Goal: Find specific page/section: Find specific page/section

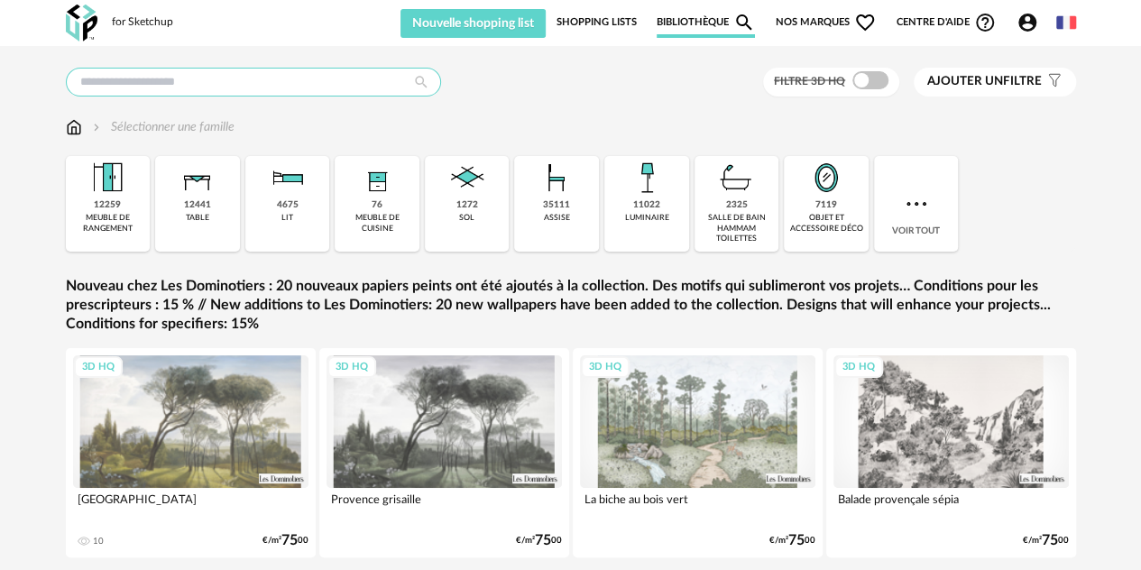
click at [277, 80] on input "text" at bounding box center [253, 82] width 375 height 29
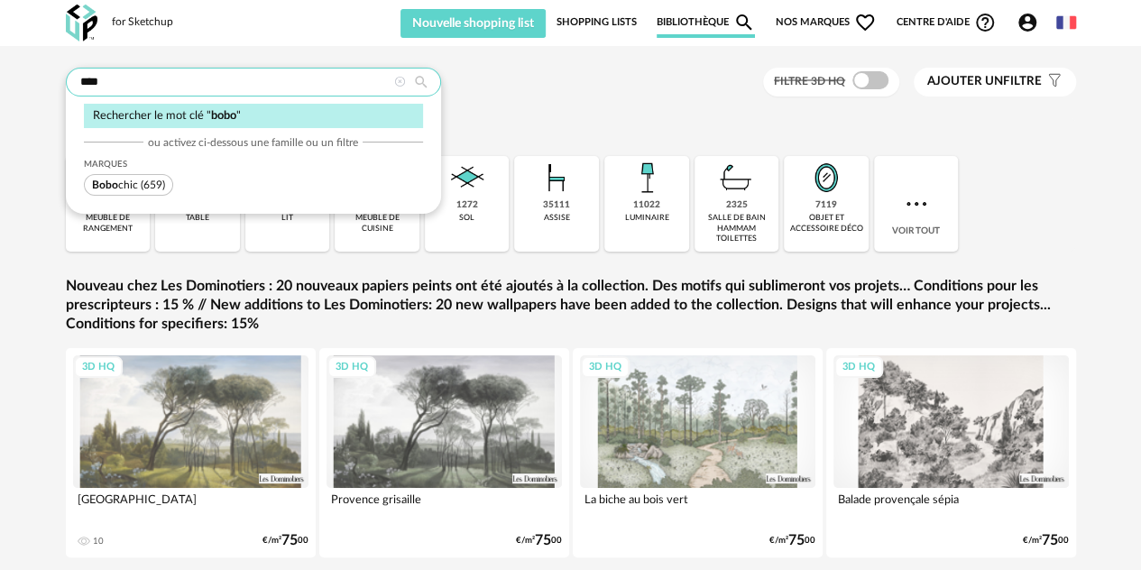
type input "****"
click at [137, 183] on span "[PERSON_NAME] (659)" at bounding box center [128, 185] width 89 height 22
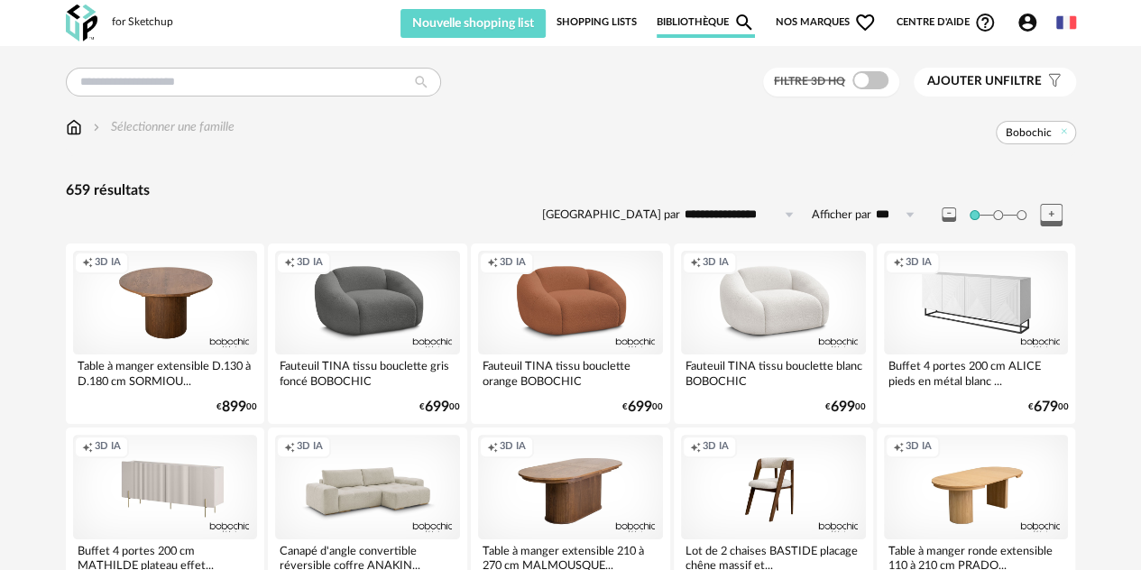
click at [827, 21] on span "Nos marques Heart Outline icon" at bounding box center [826, 22] width 101 height 31
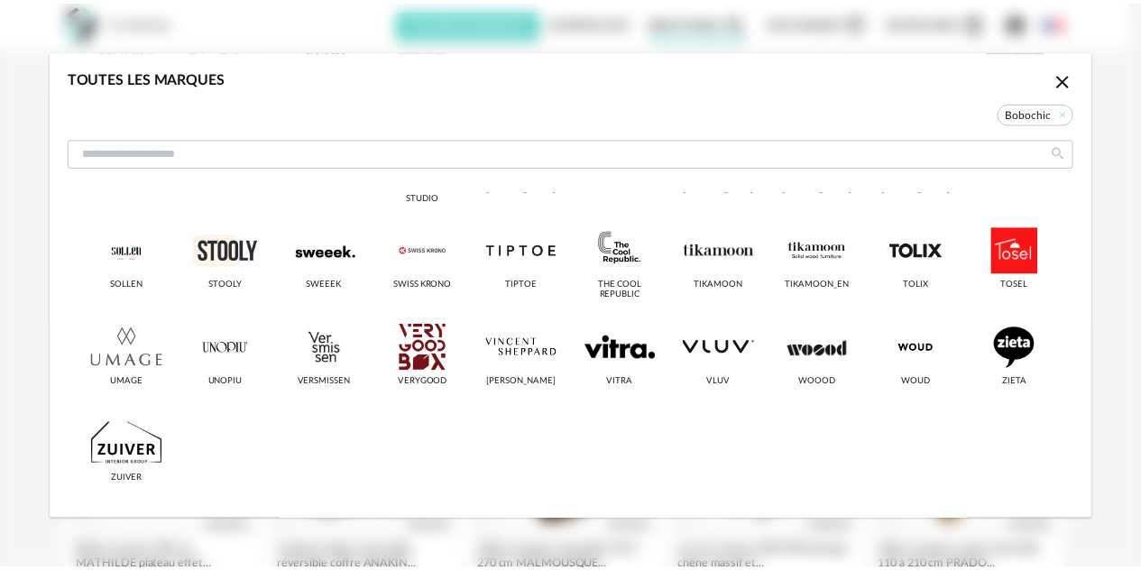
scroll to position [1359, 0]
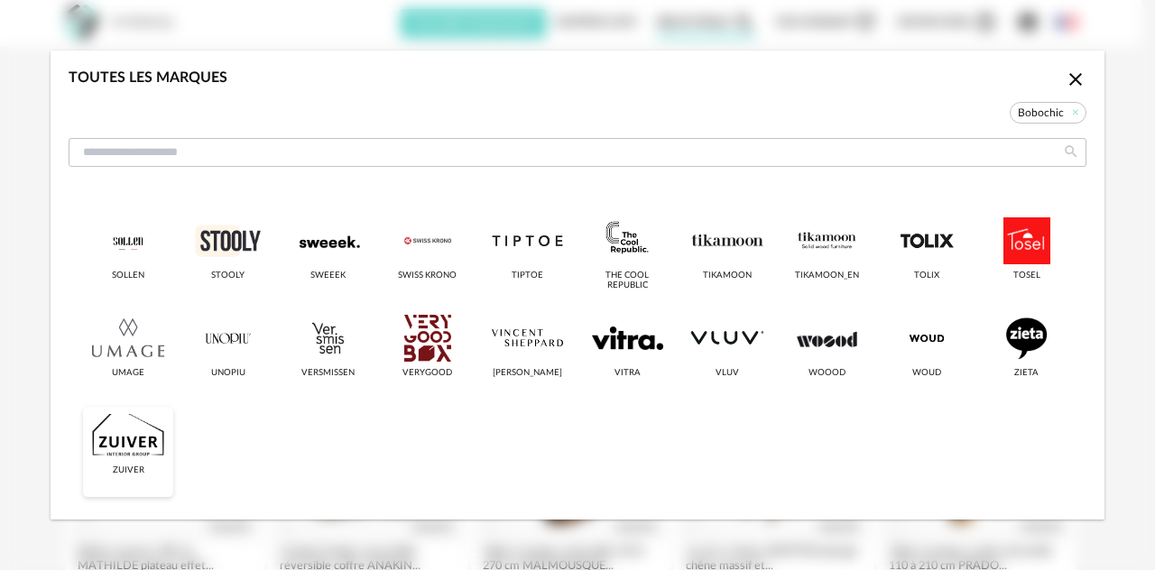
click at [125, 432] on div "dialog" at bounding box center [127, 435] width 71 height 47
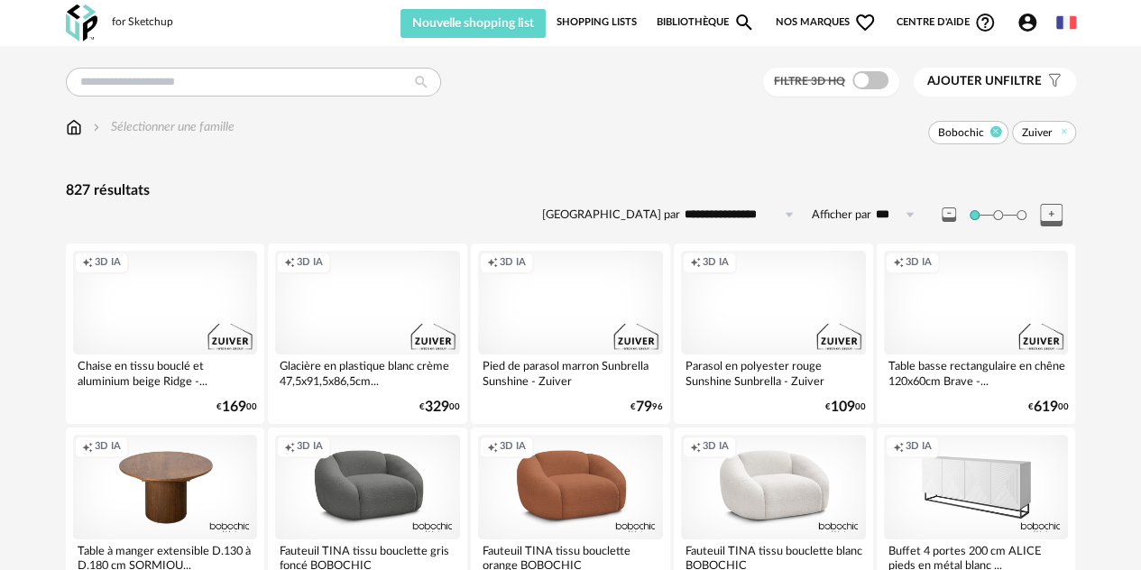
click at [996, 134] on icon at bounding box center [996, 132] width 12 height 12
